Goal: Task Accomplishment & Management: Use online tool/utility

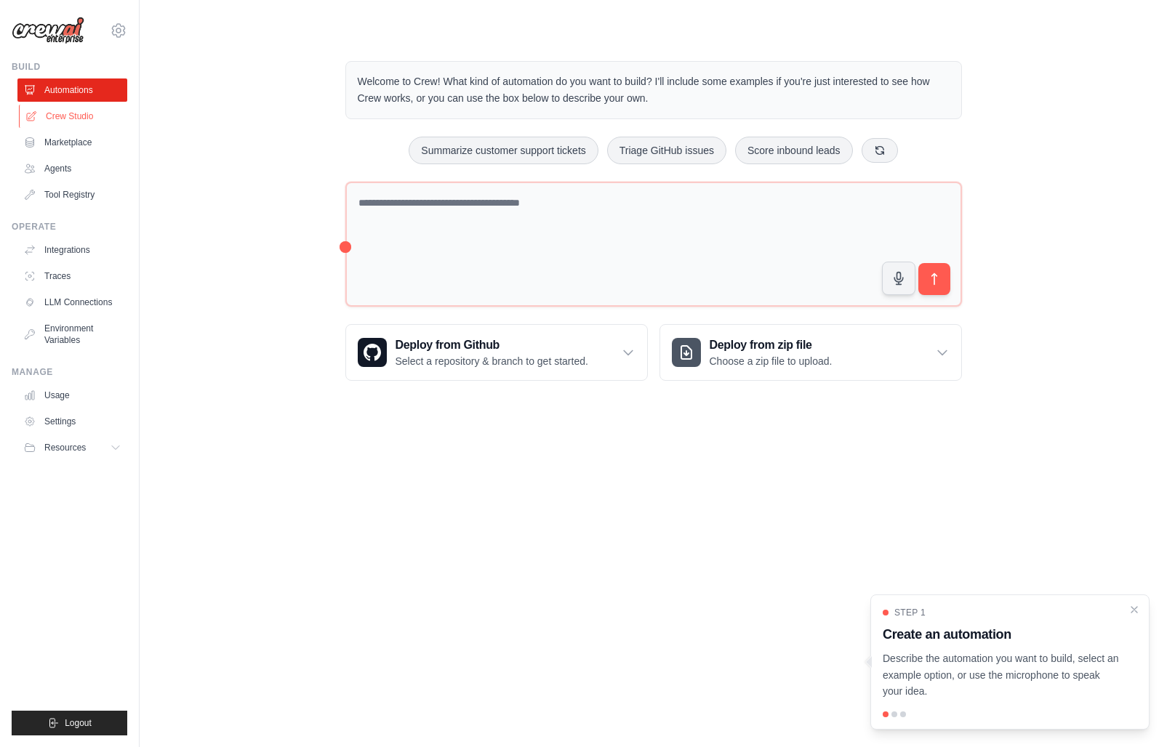
click at [95, 117] on link "Crew Studio" at bounding box center [74, 116] width 110 height 23
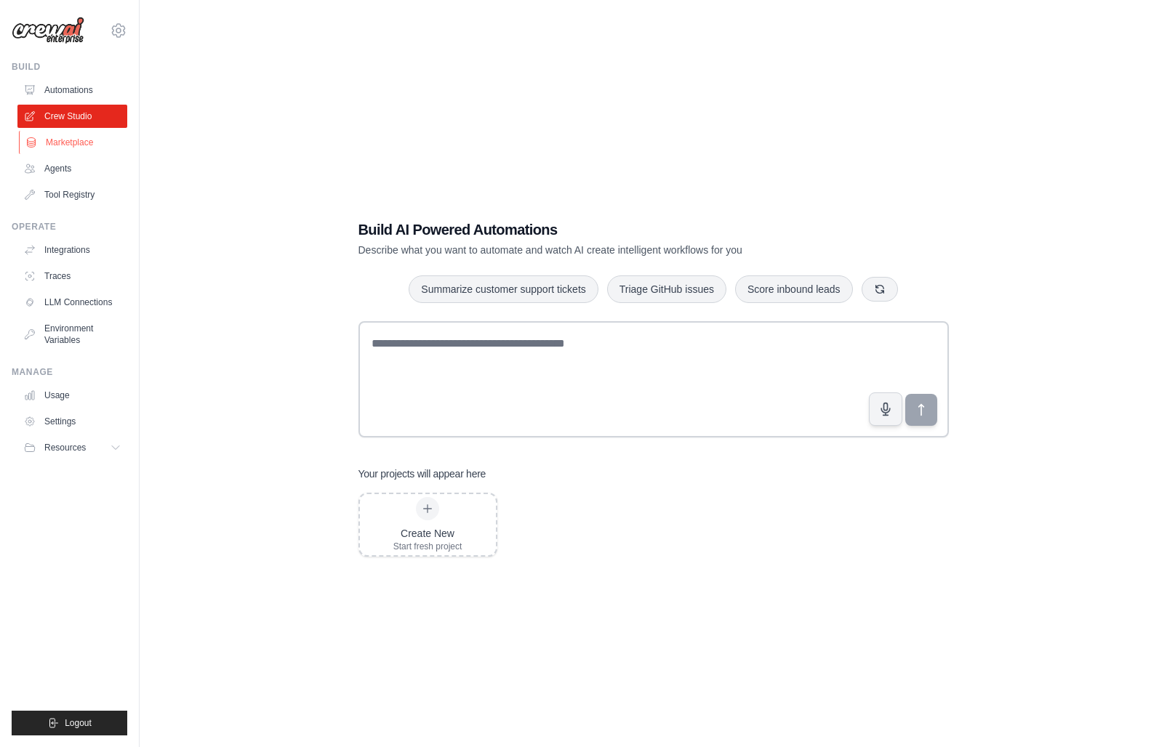
click at [79, 141] on link "Marketplace" at bounding box center [74, 142] width 110 height 23
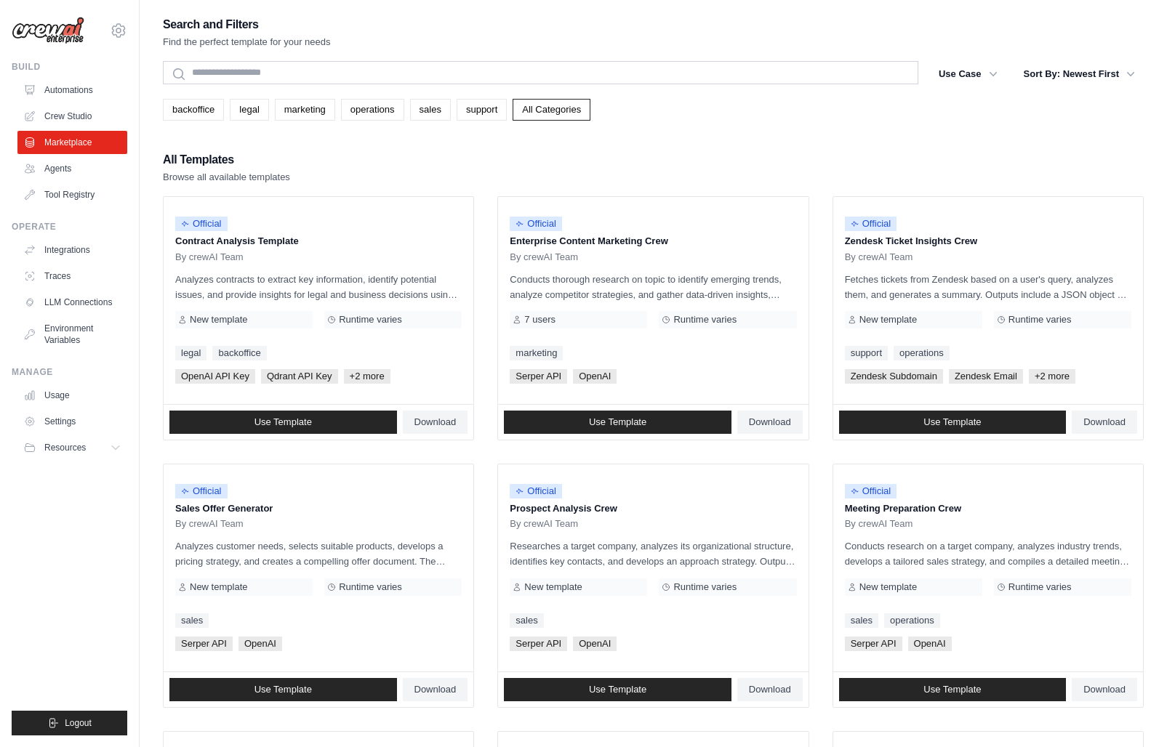
click at [74, 156] on ul "Automations Crew Studio Marketplace Agents Tool Registry" at bounding box center [72, 142] width 110 height 128
click at [72, 169] on link "Agents" at bounding box center [74, 168] width 110 height 23
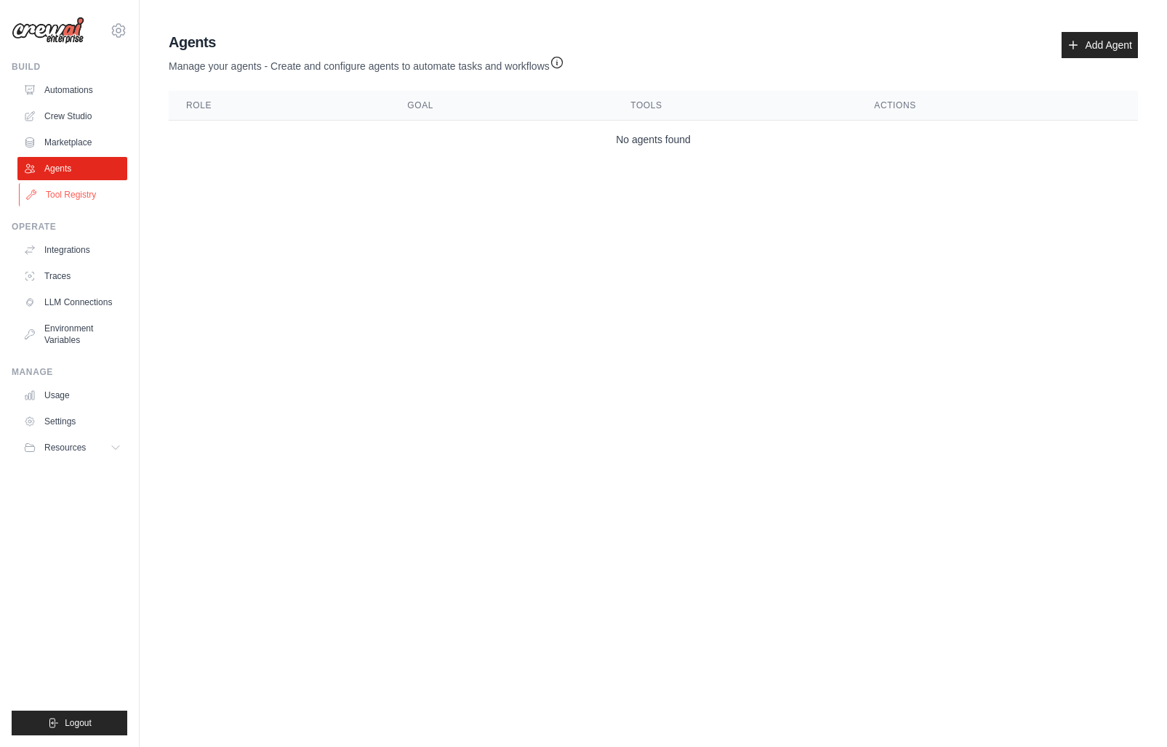
click at [85, 190] on link "Tool Registry" at bounding box center [74, 194] width 110 height 23
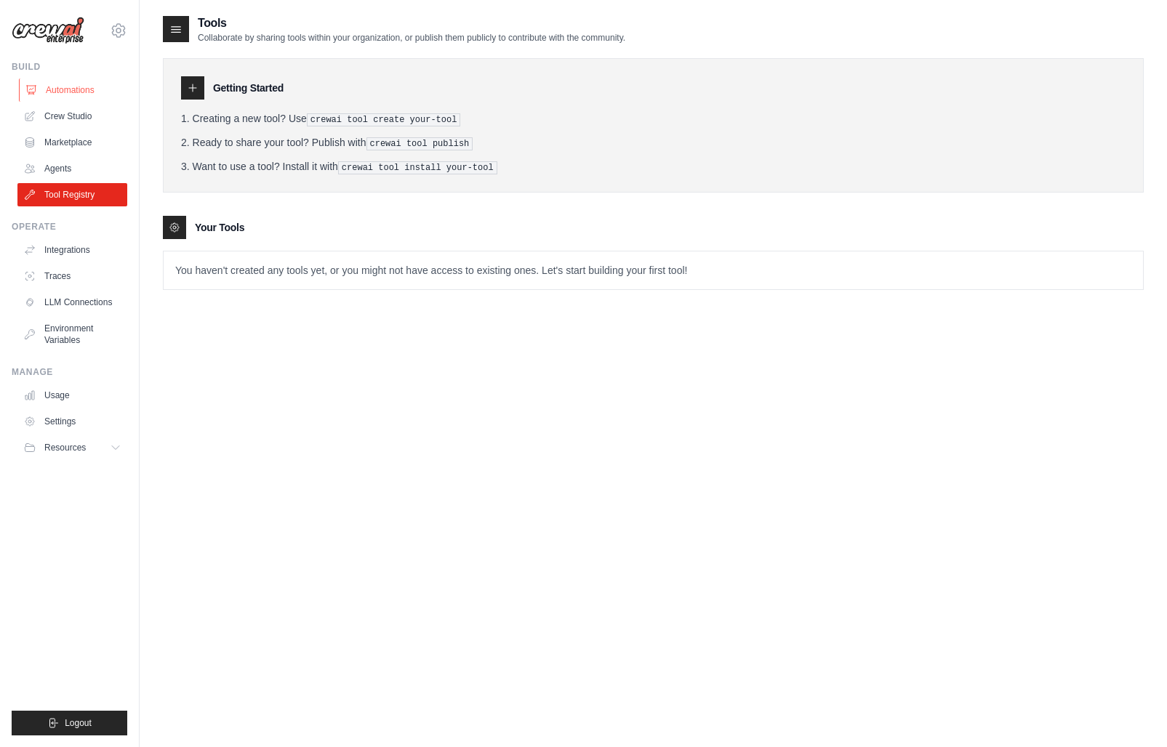
click at [79, 96] on link "Automations" at bounding box center [74, 89] width 110 height 23
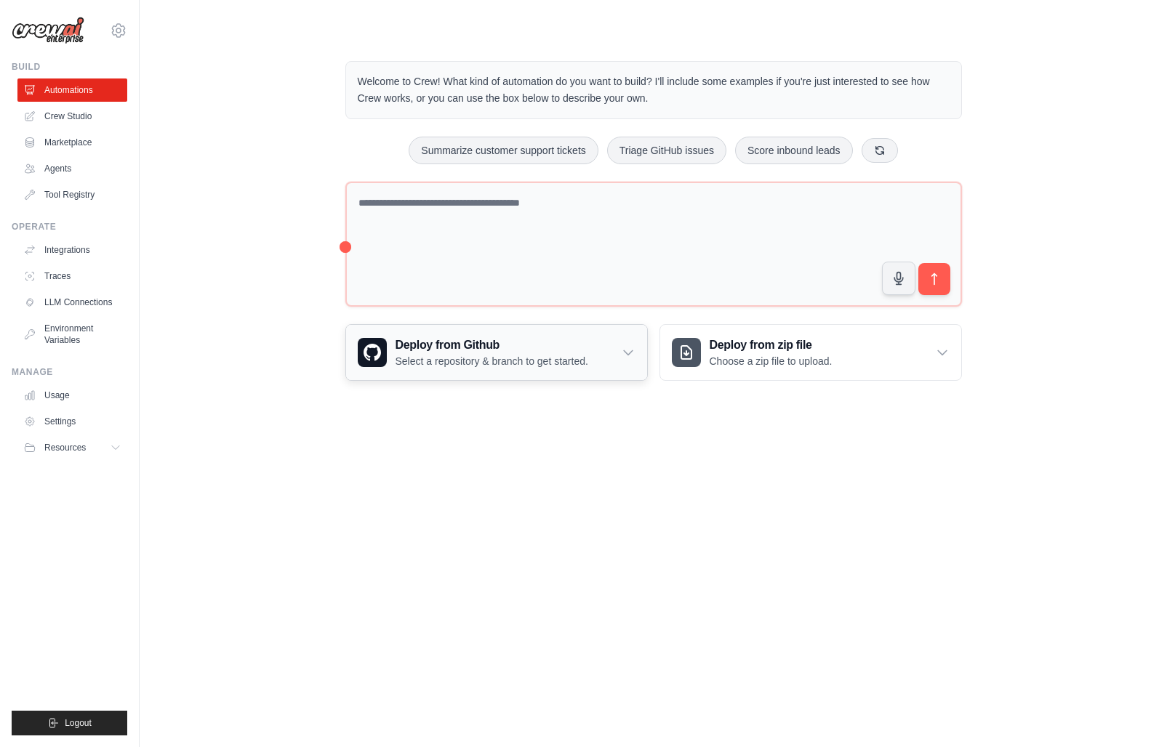
click at [535, 354] on p "Select a repository & branch to get started." at bounding box center [491, 361] width 193 height 15
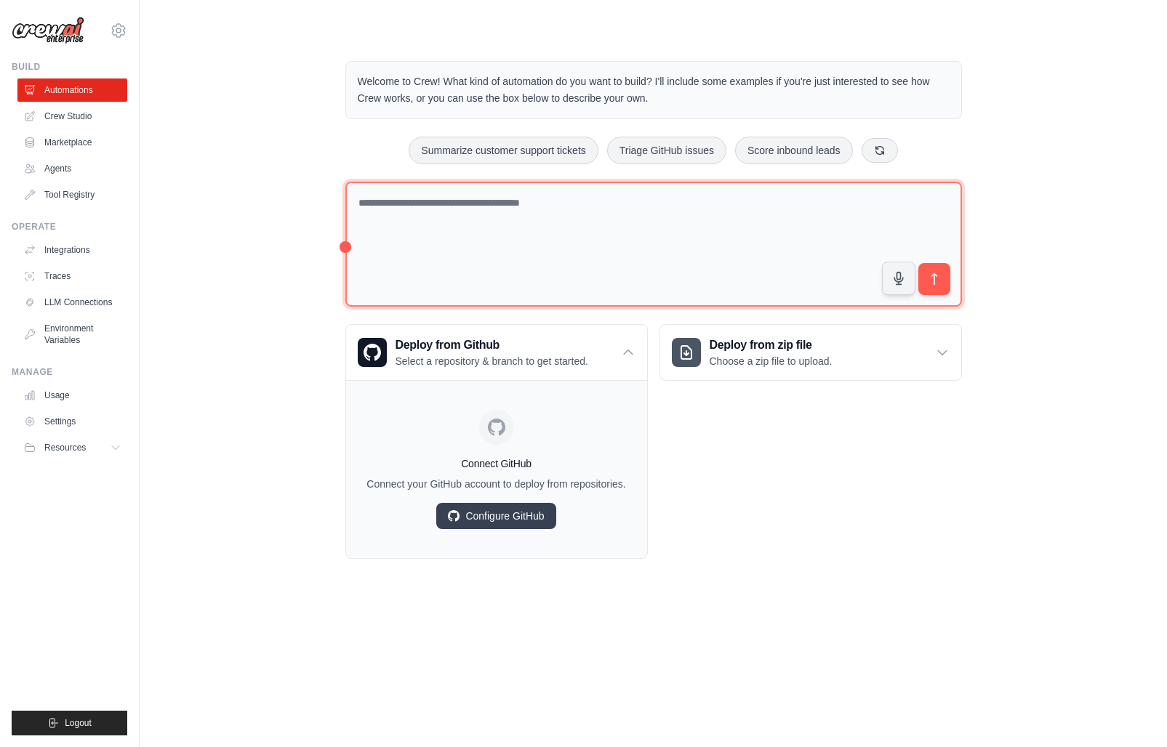
click at [637, 208] on textarea at bounding box center [653, 245] width 616 height 126
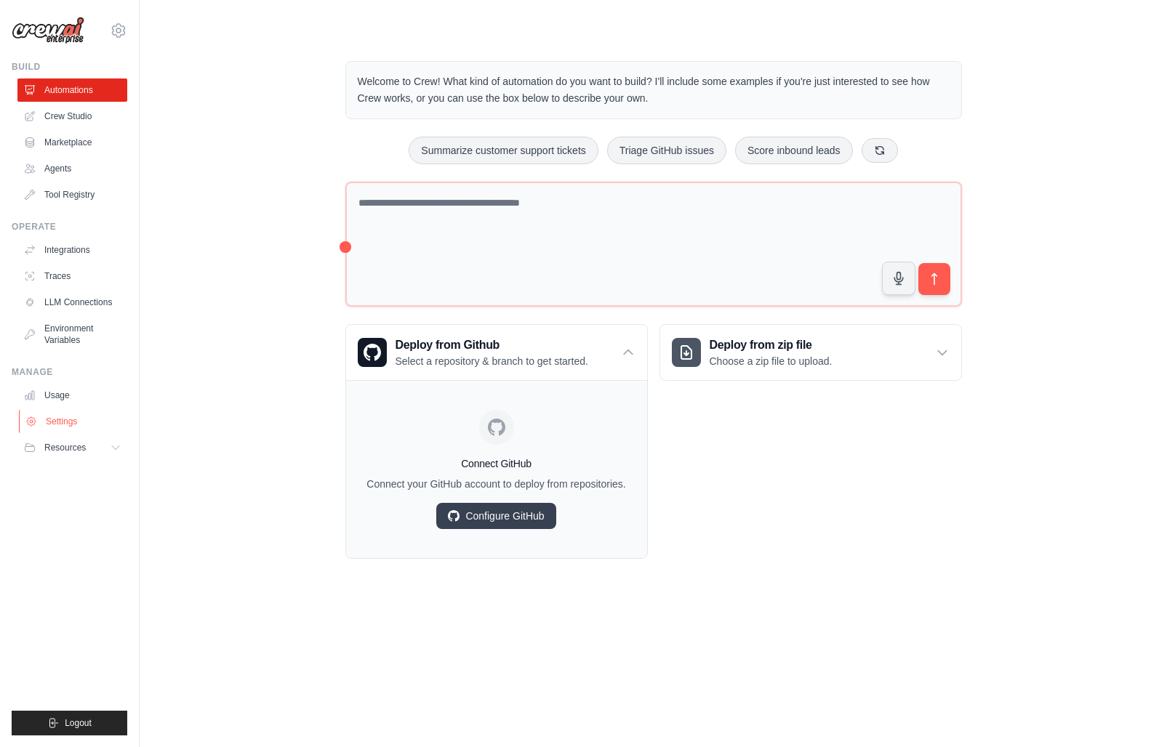
click at [50, 416] on link "Settings" at bounding box center [74, 421] width 110 height 23
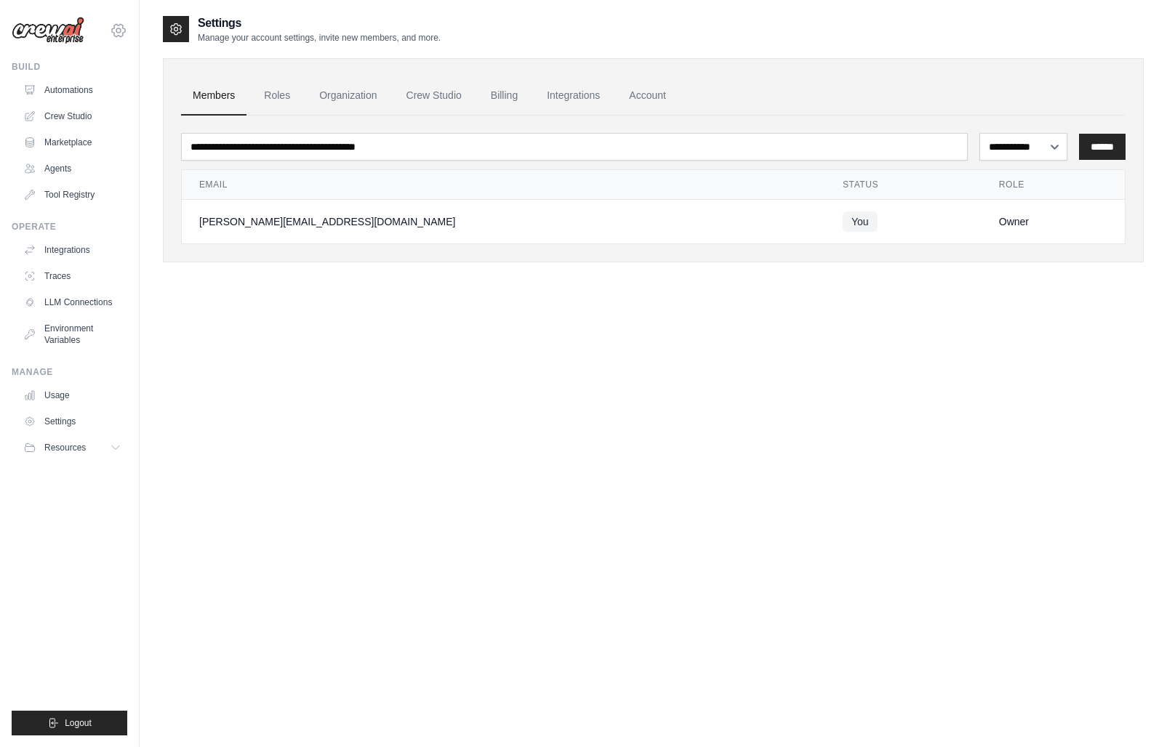
click at [123, 31] on icon at bounding box center [118, 30] width 17 height 17
click at [120, 103] on link "Settings" at bounding box center [119, 98] width 128 height 26
click at [67, 92] on link "Automations" at bounding box center [74, 89] width 110 height 23
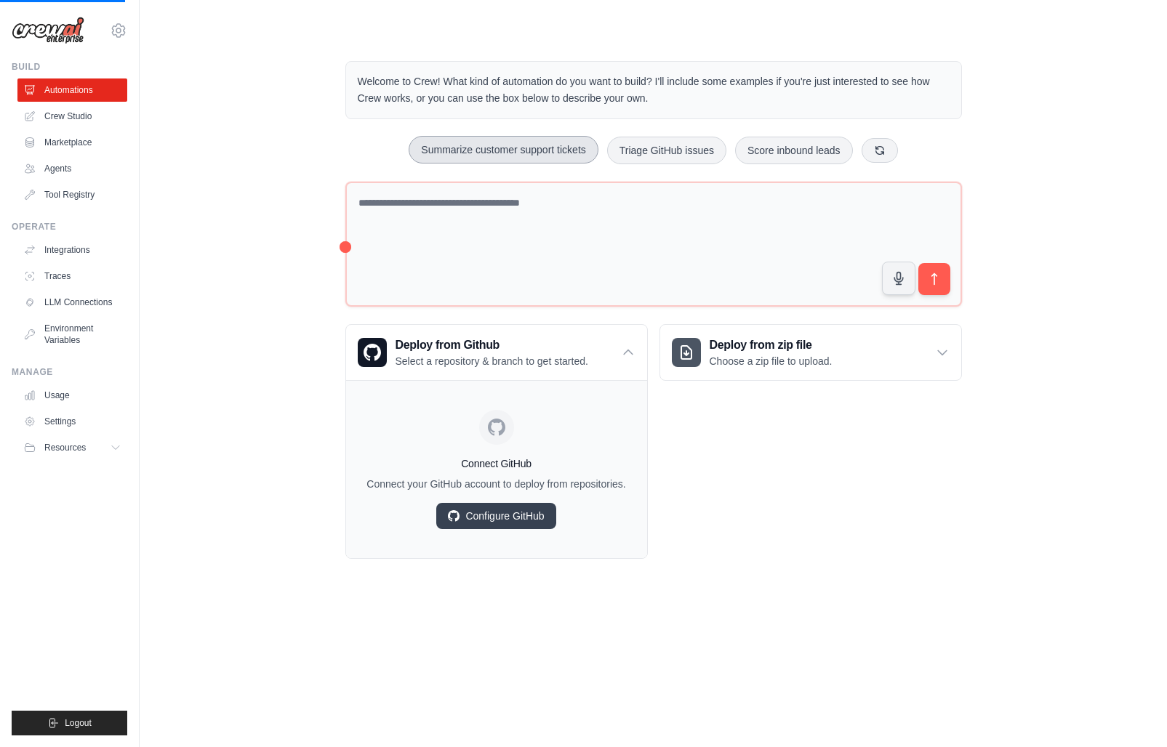
click at [511, 159] on button "Summarize customer support tickets" at bounding box center [502, 150] width 189 height 28
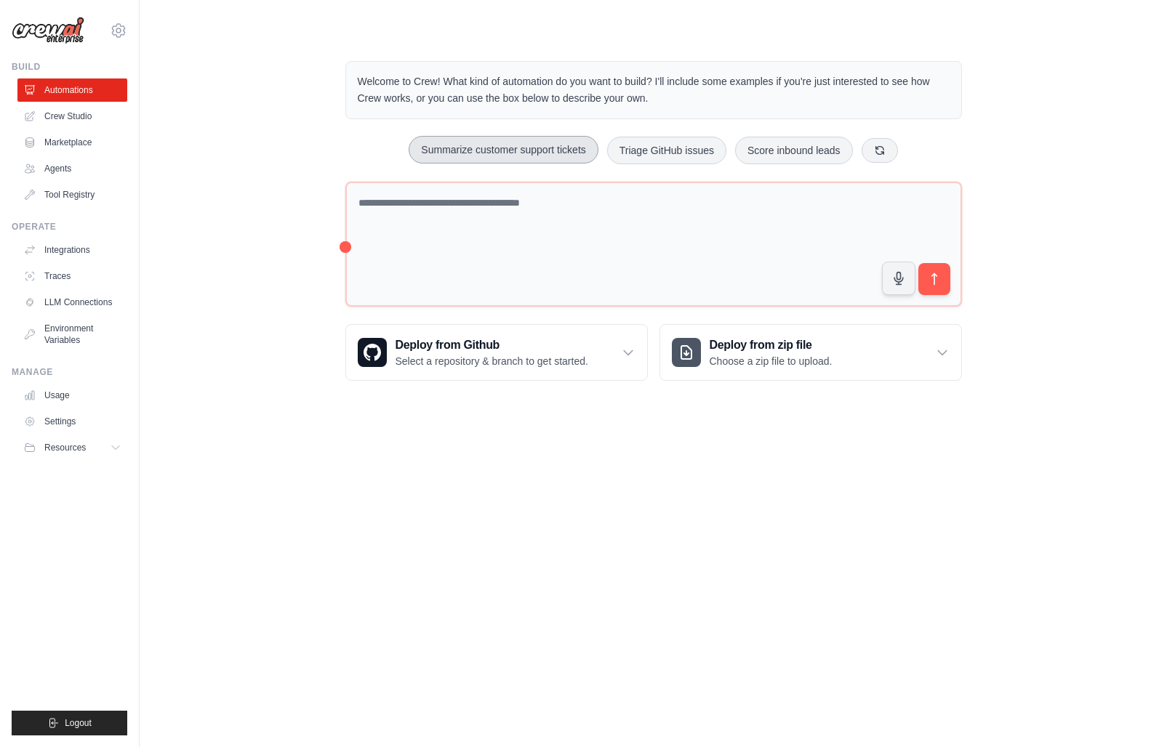
click at [566, 150] on button "Summarize customer support tickets" at bounding box center [502, 150] width 189 height 28
click at [940, 288] on button "submit" at bounding box center [932, 278] width 33 height 33
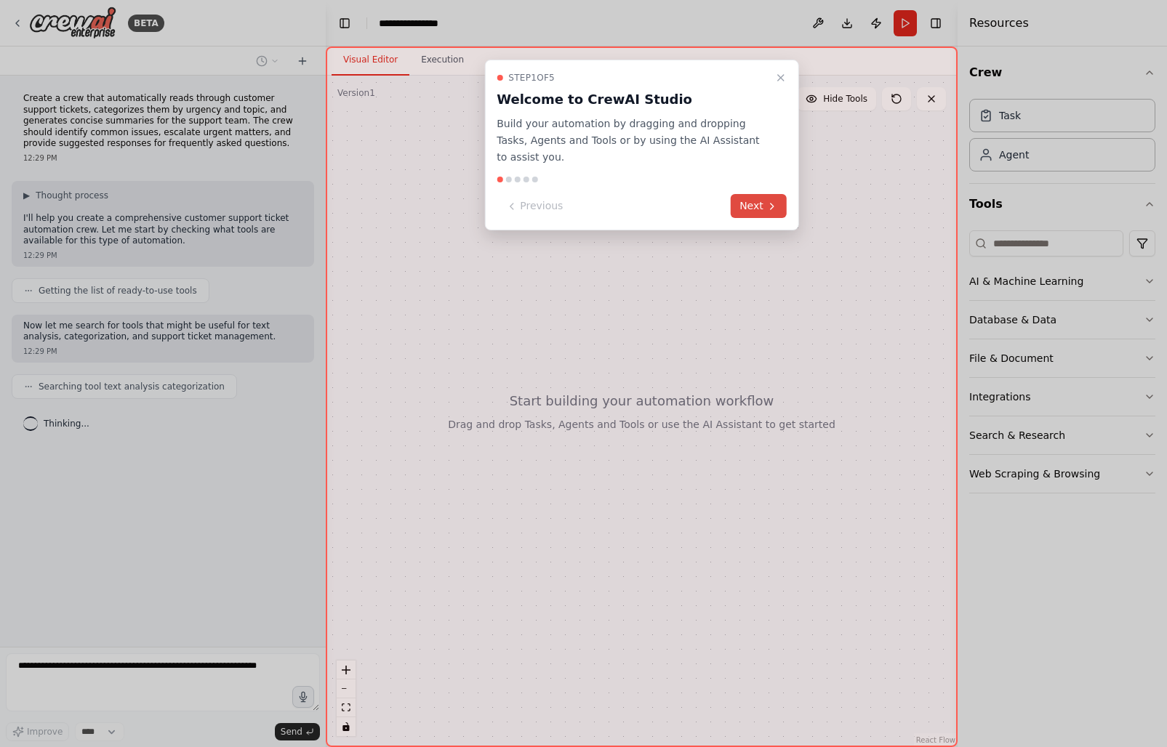
click at [753, 203] on button "Next" at bounding box center [758, 206] width 56 height 24
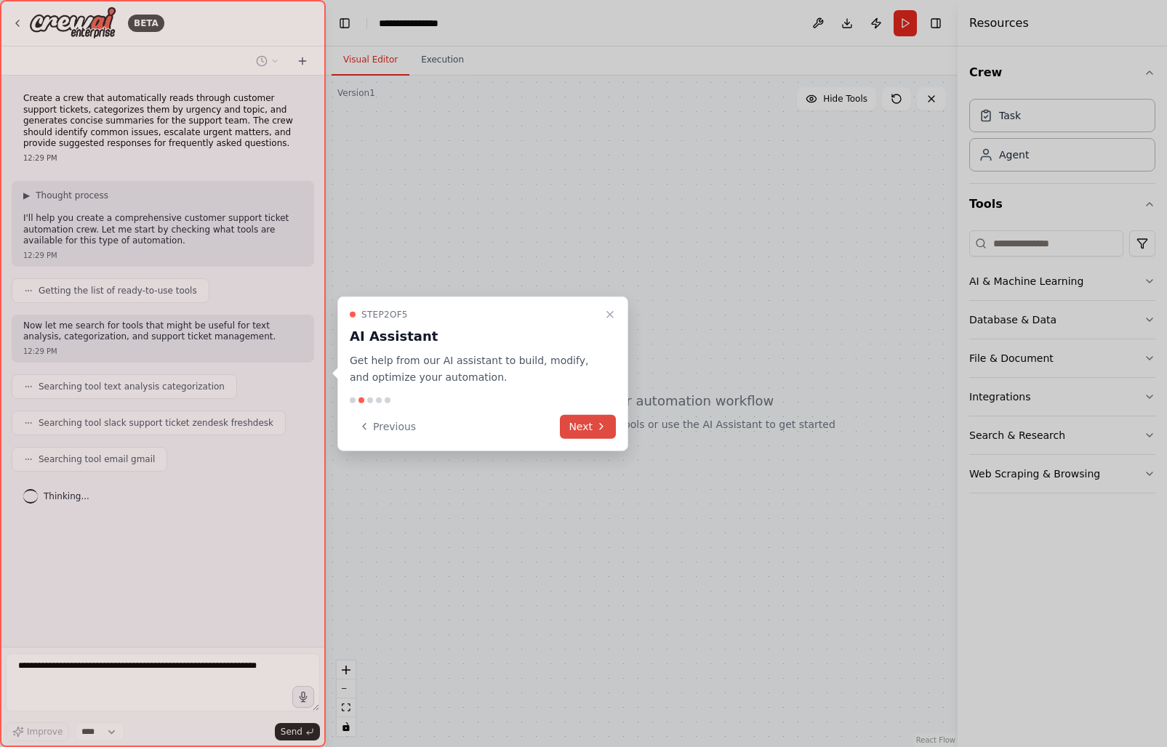
click at [604, 430] on icon at bounding box center [601, 427] width 12 height 12
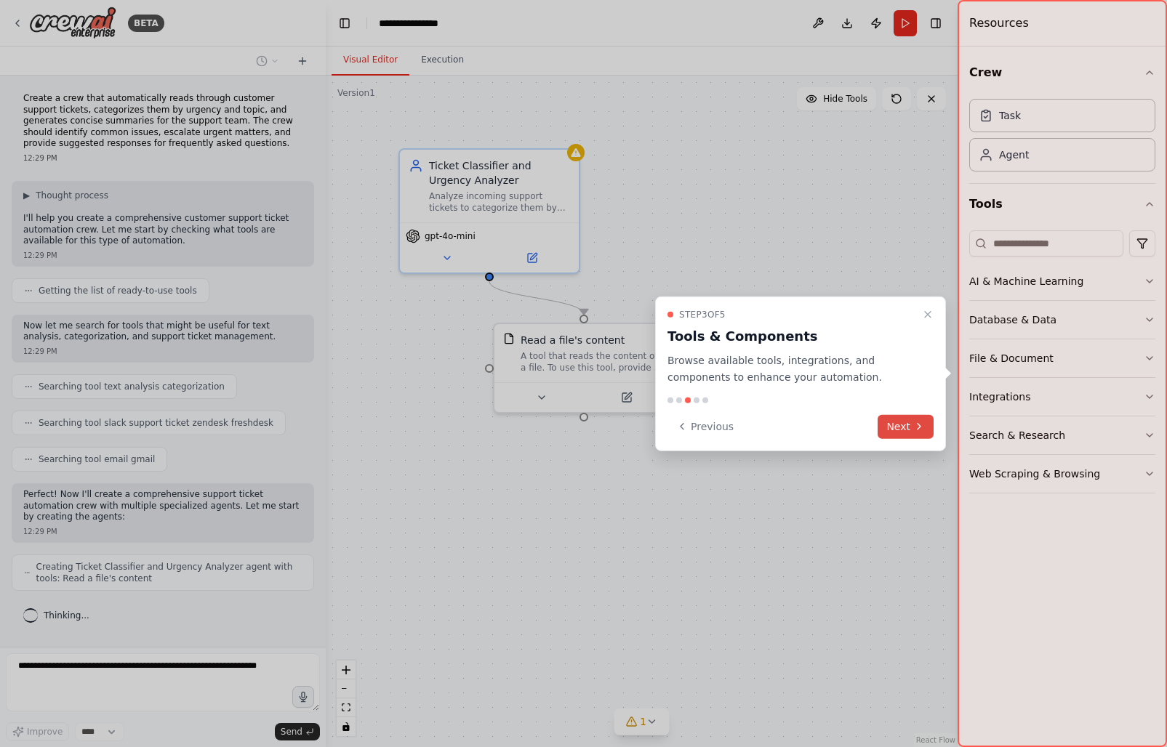
click at [915, 421] on icon at bounding box center [919, 427] width 12 height 12
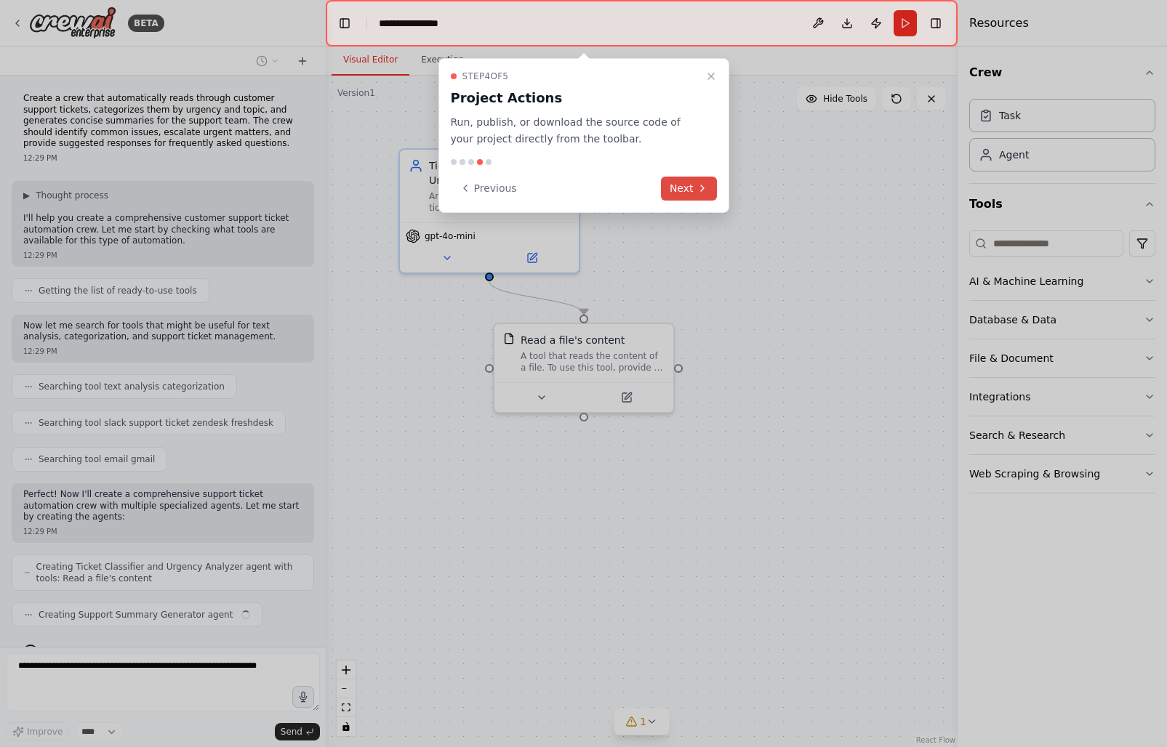
scroll to position [23, 0]
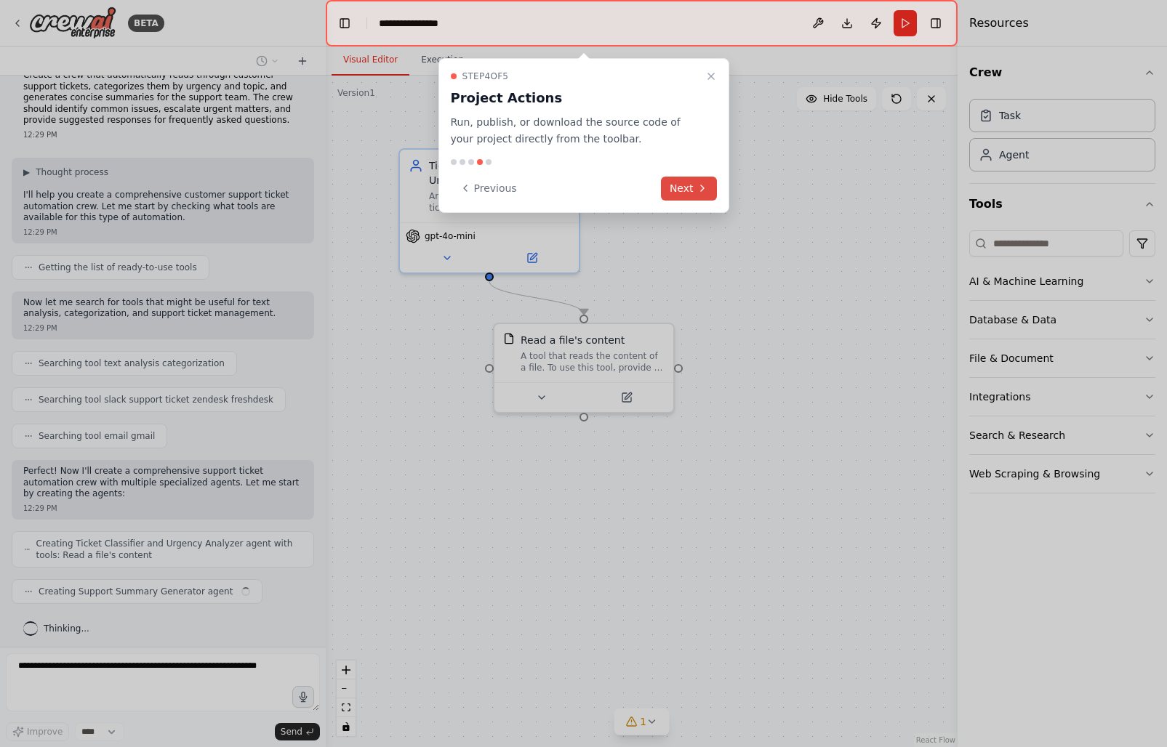
click at [695, 188] on button "Next" at bounding box center [689, 189] width 56 height 24
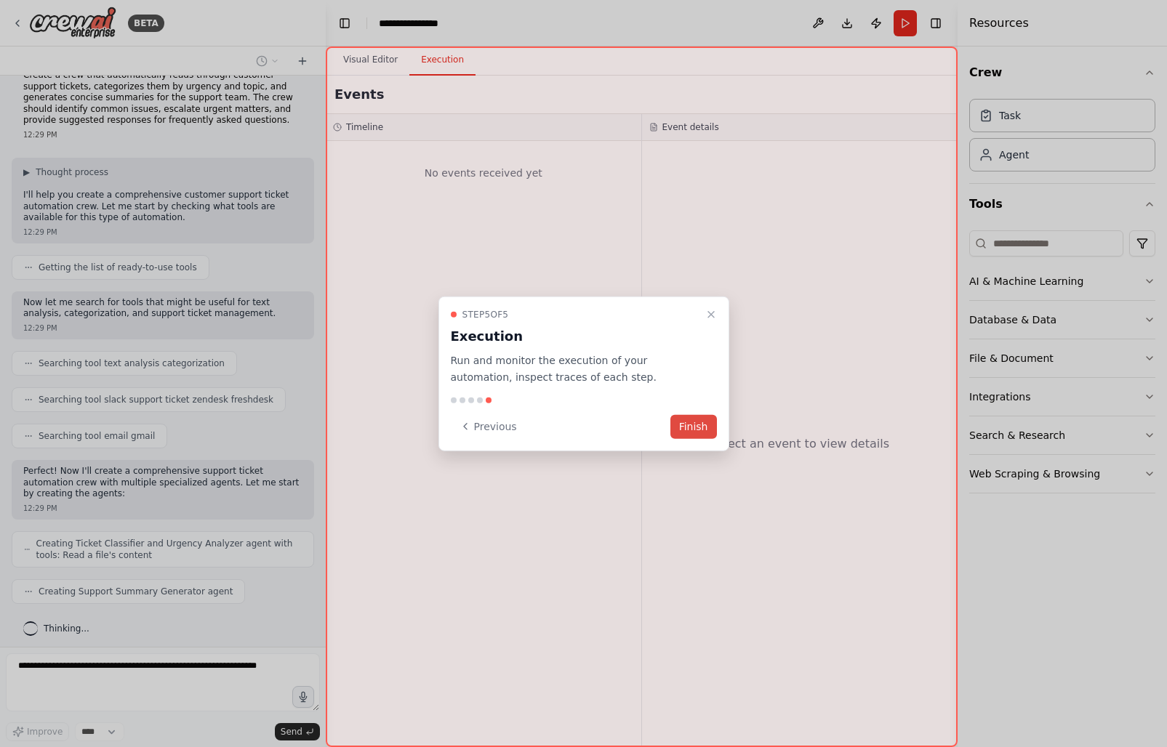
click at [689, 426] on button "Finish" at bounding box center [693, 426] width 47 height 24
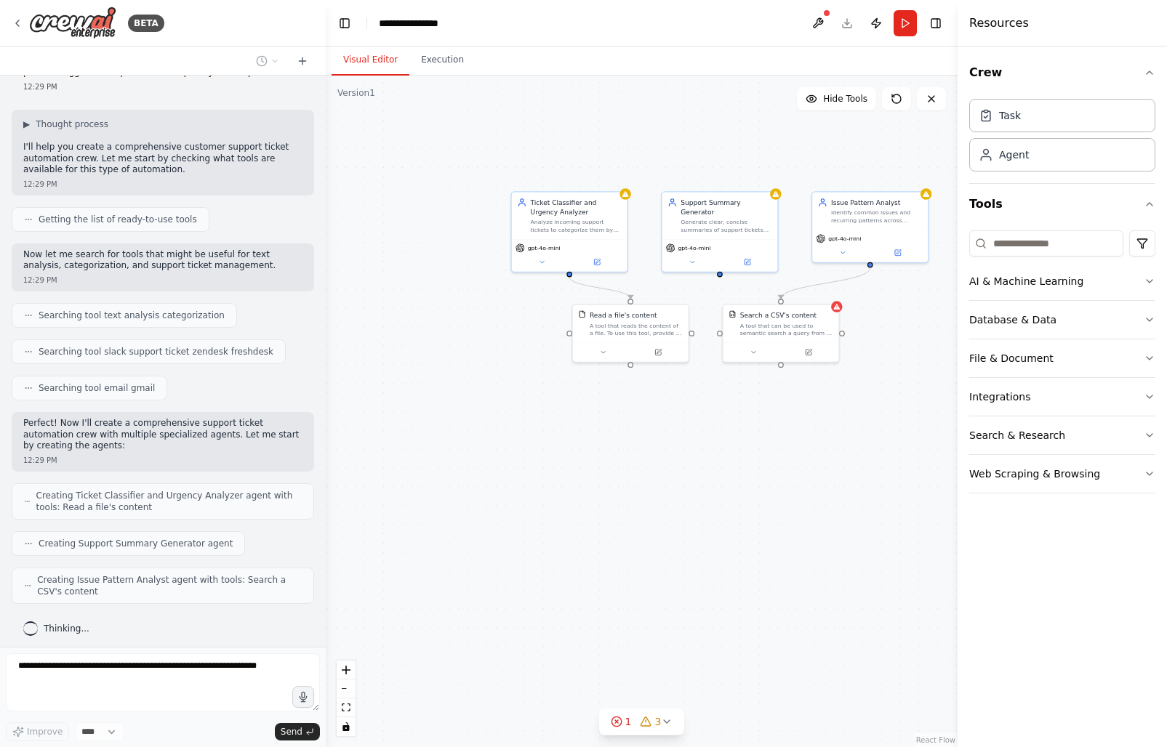
scroll to position [108, 0]
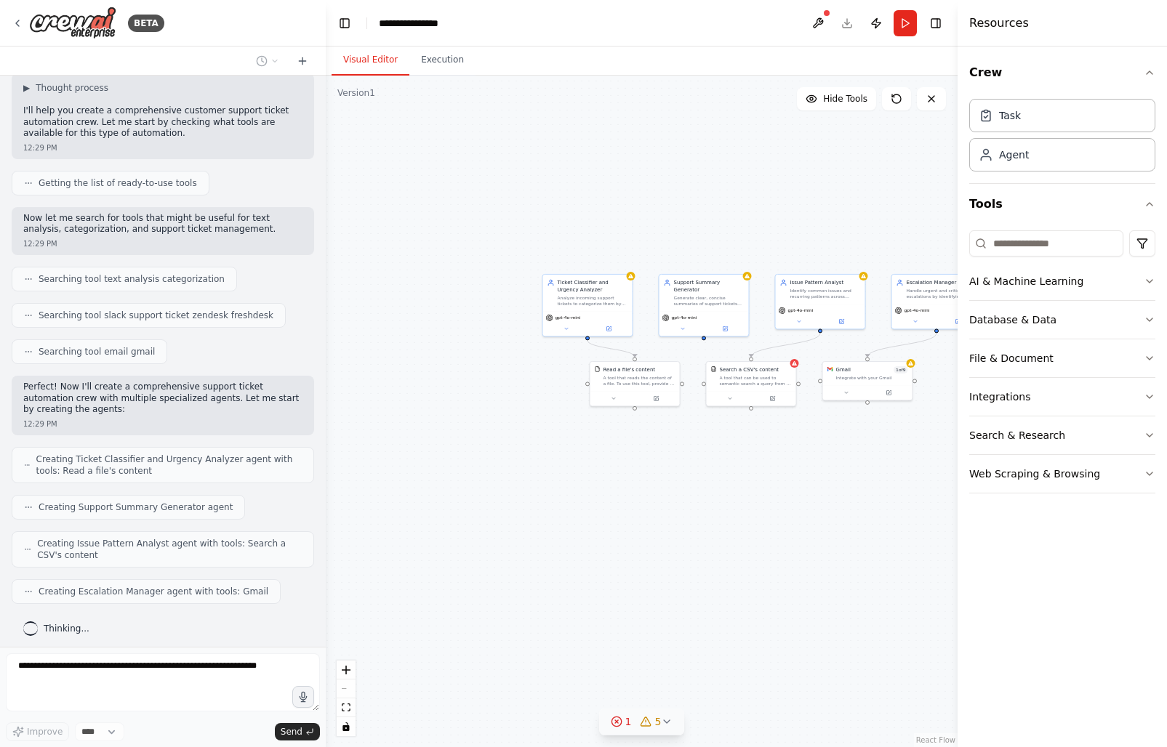
click at [664, 721] on icon at bounding box center [667, 722] width 12 height 12
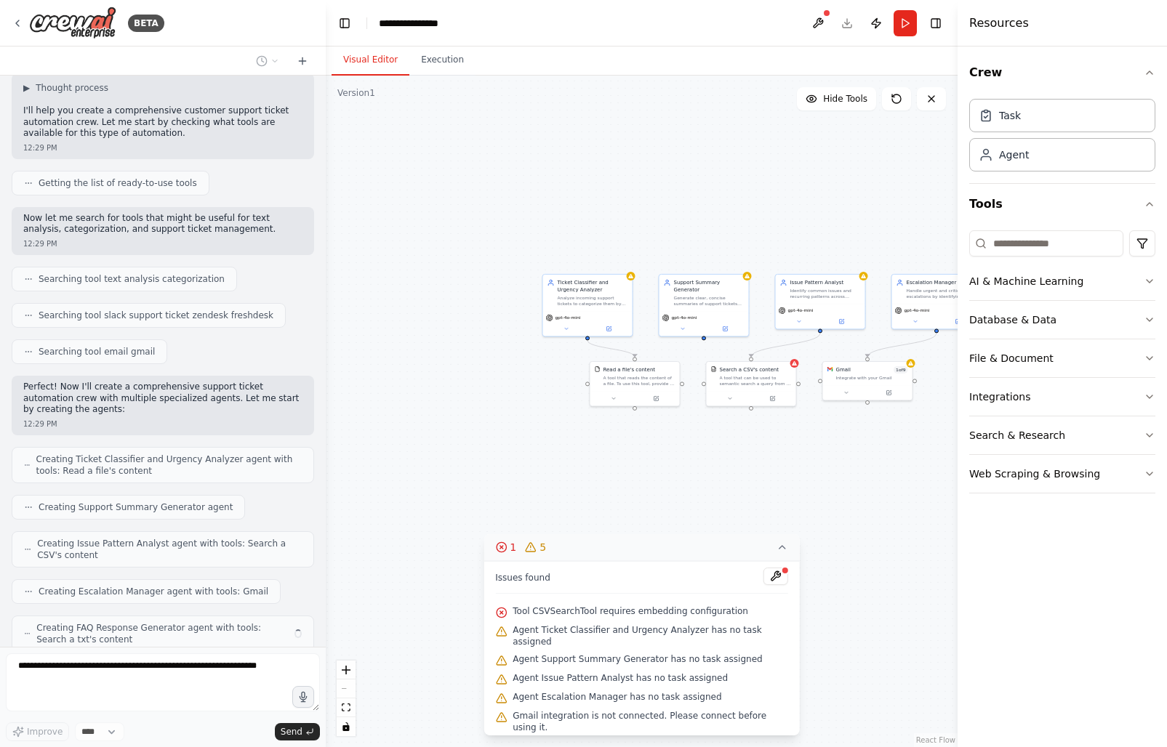
scroll to position [156, 0]
